Goal: Task Accomplishment & Management: Use online tool/utility

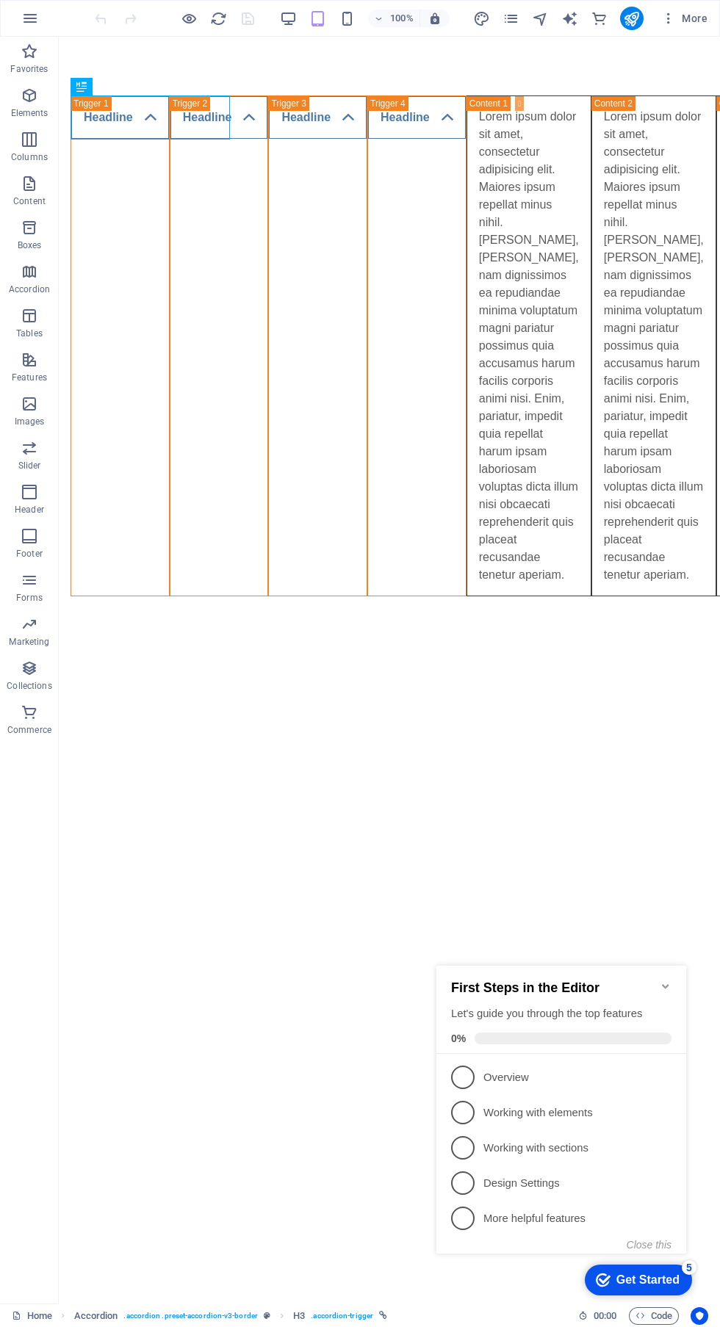
click at [633, 15] on icon "publish" at bounding box center [631, 18] width 17 height 17
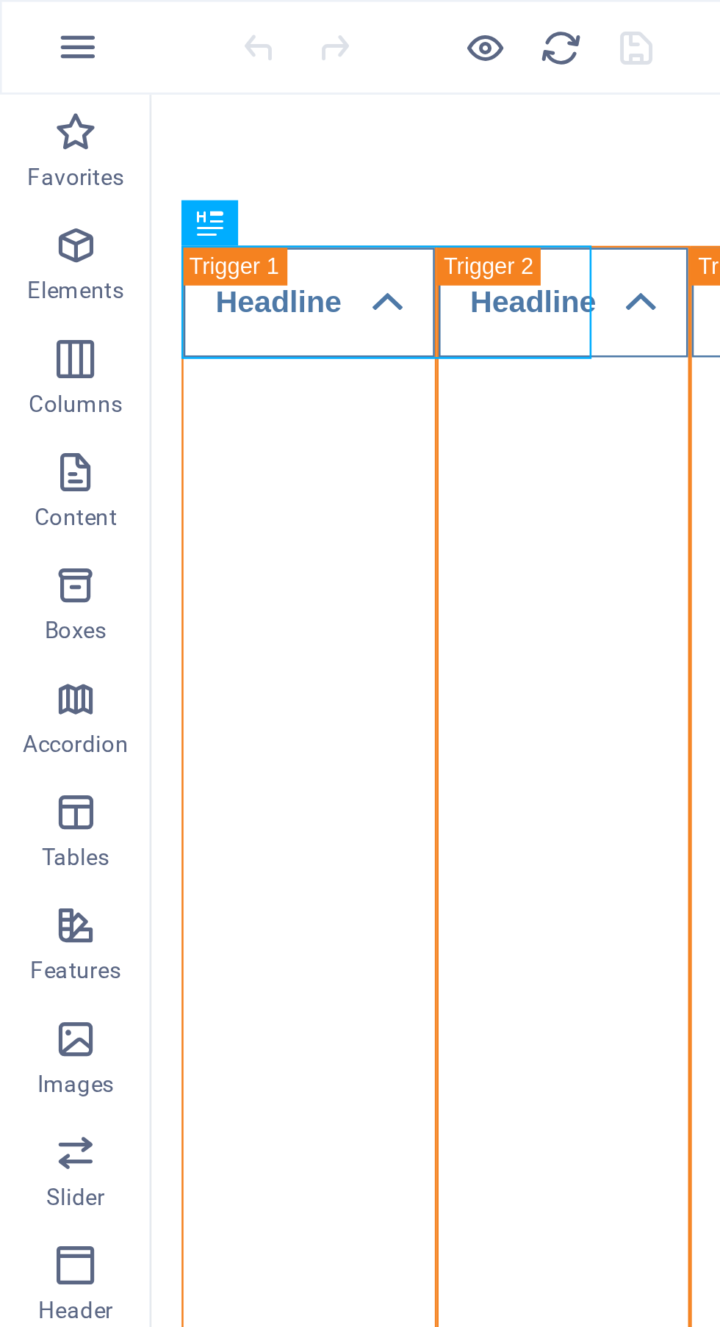
click at [22, 10] on icon "button" at bounding box center [30, 19] width 18 height 18
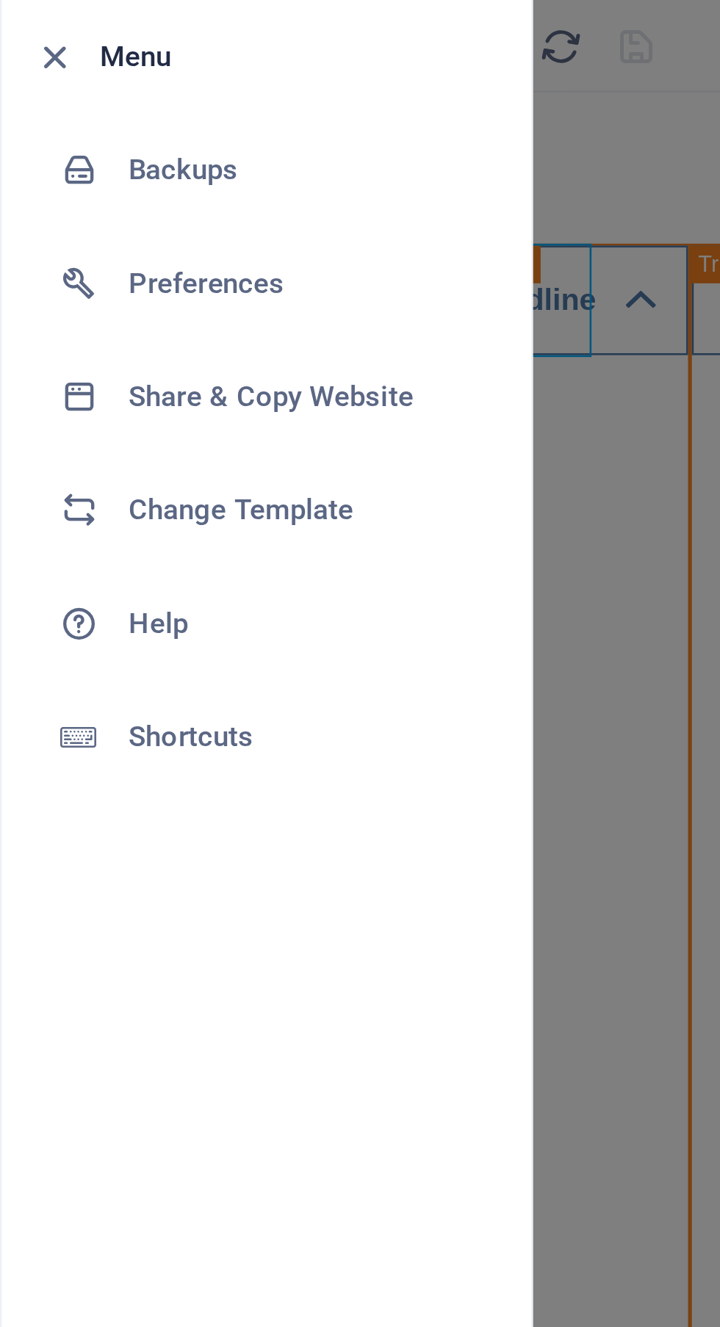
click at [75, 112] on h6 "Preferences" at bounding box center [118, 111] width 136 height 18
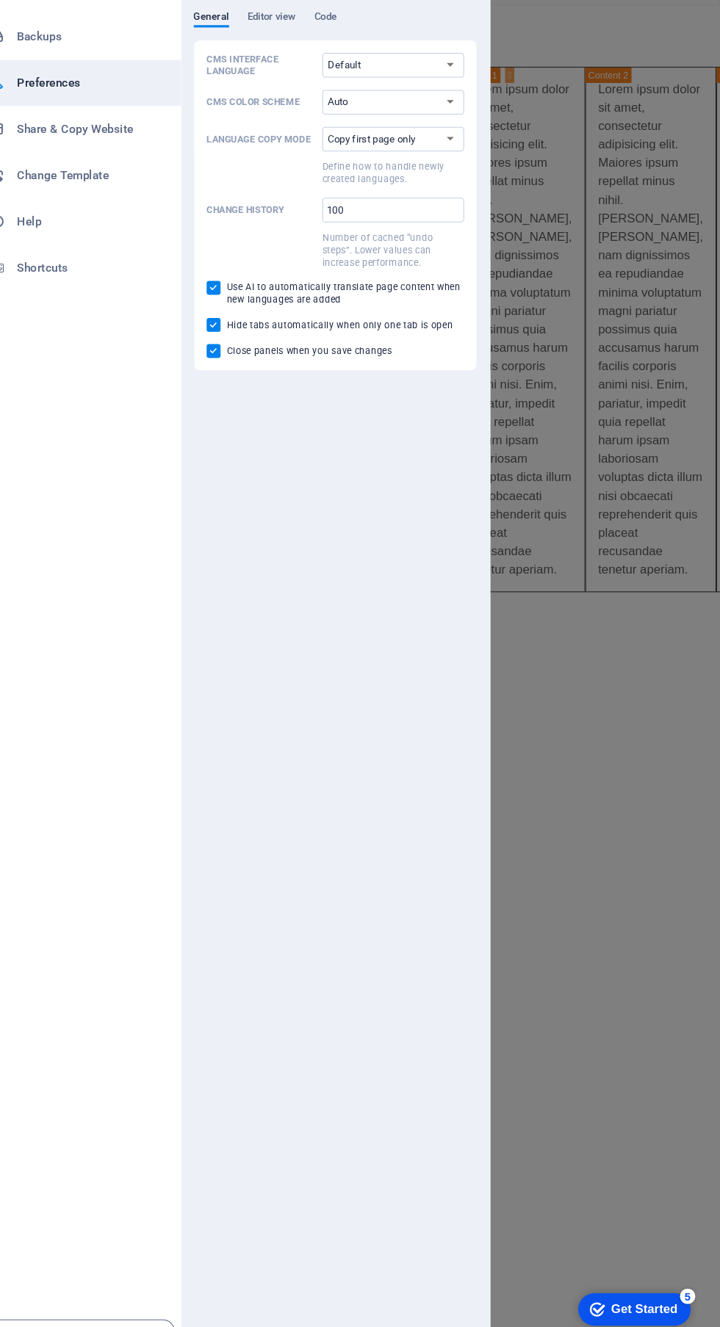
click at [558, 561] on div at bounding box center [360, 663] width 720 height 1327
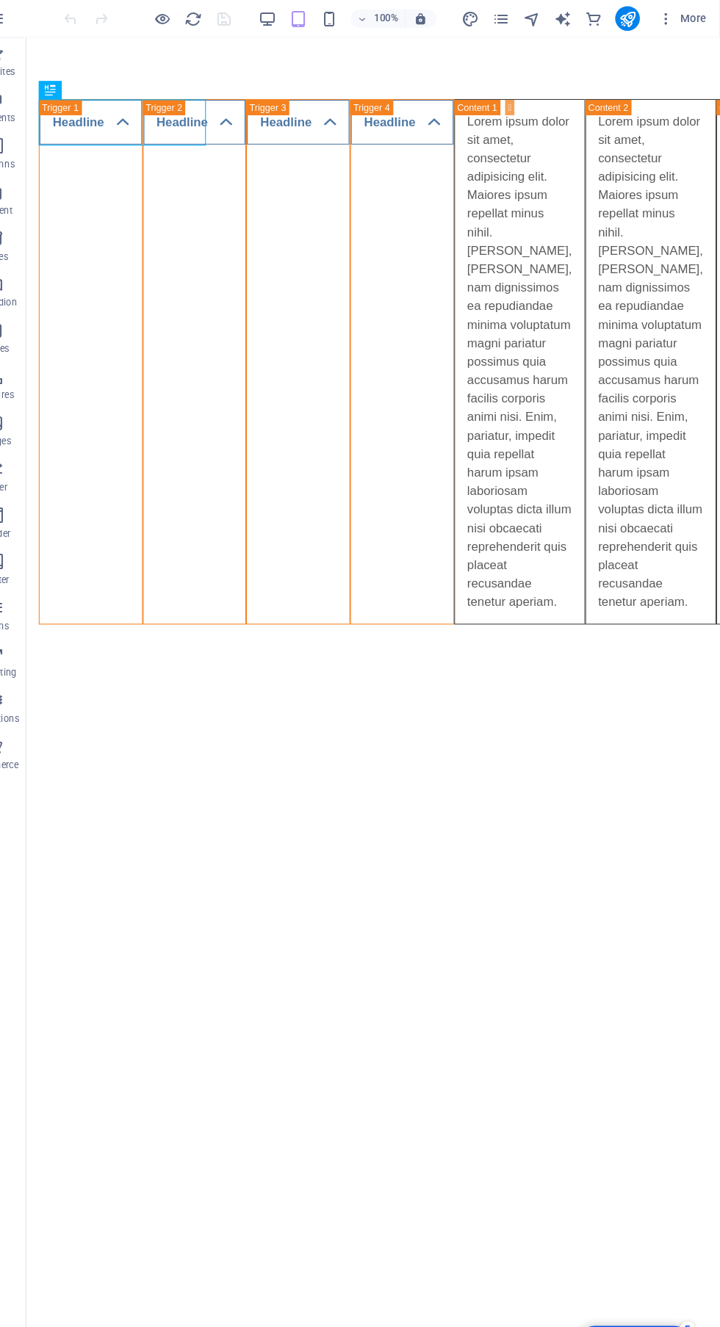
click at [685, 17] on span "More" at bounding box center [684, 18] width 46 height 15
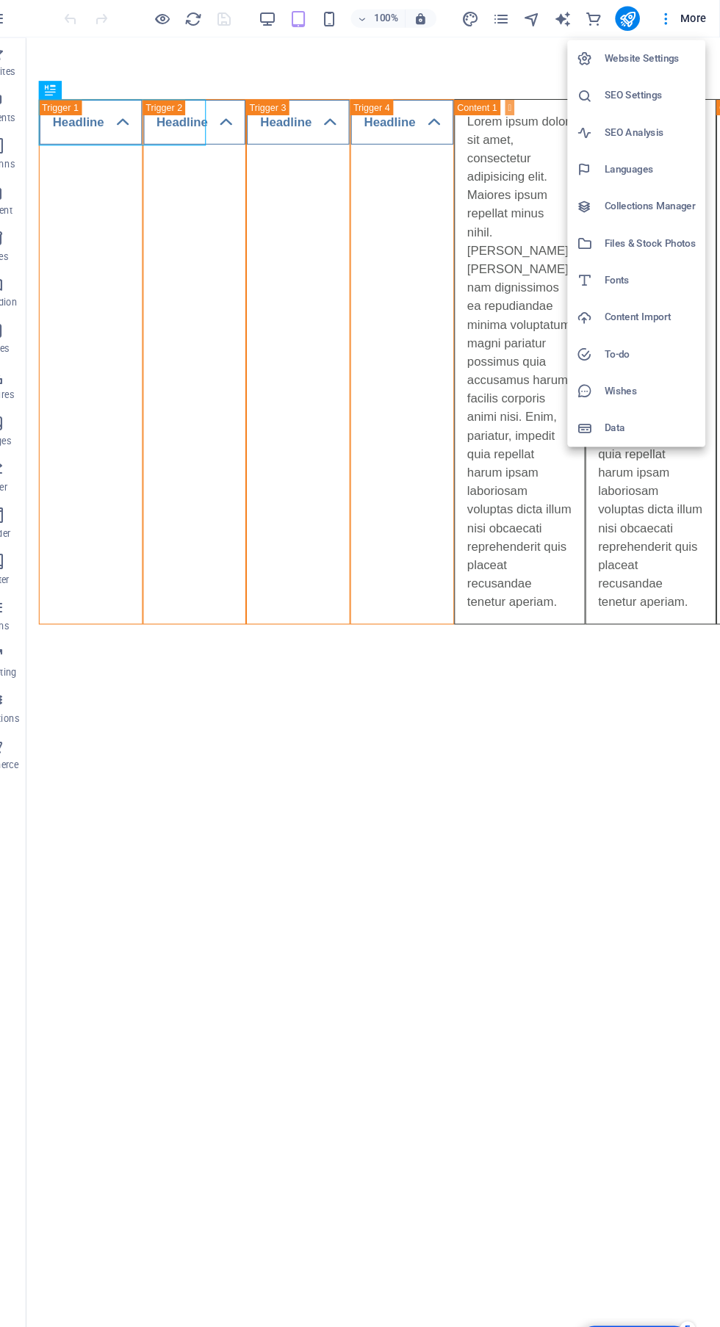
click at [597, 538] on div at bounding box center [360, 663] width 720 height 1327
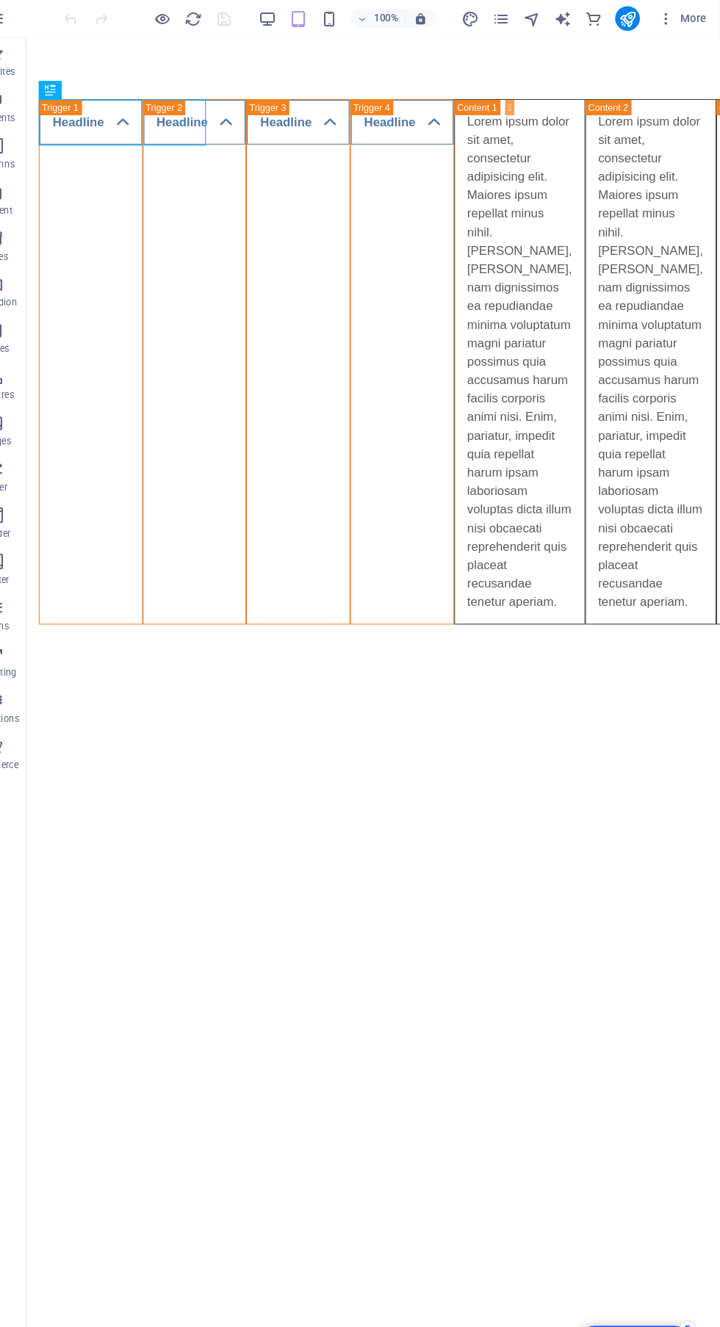
click at [539, 18] on icon "navigator" at bounding box center [540, 18] width 17 height 17
